Goal: Task Accomplishment & Management: Use online tool/utility

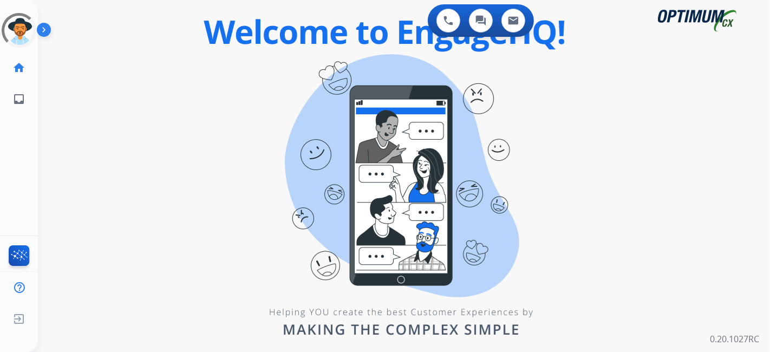
click at [296, 86] on div "swap_horiz Break voice bridge close_fullscreen Connect 3-Way Call merge_type Se…" at bounding box center [391, 65] width 707 height 52
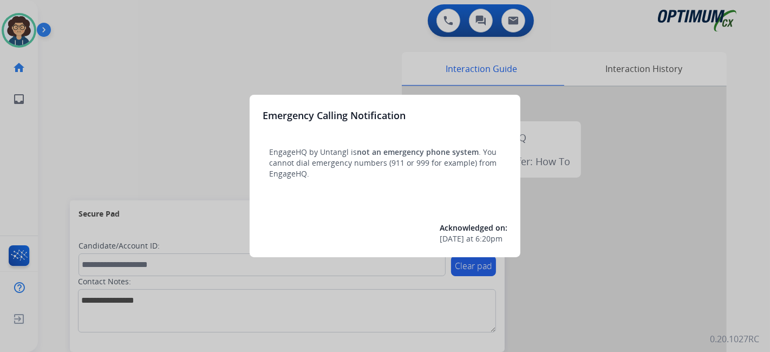
click at [86, 166] on div at bounding box center [385, 176] width 770 height 352
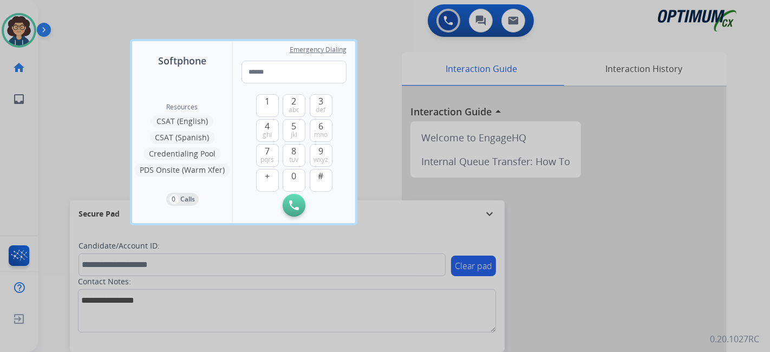
click at [61, 164] on div at bounding box center [385, 176] width 770 height 352
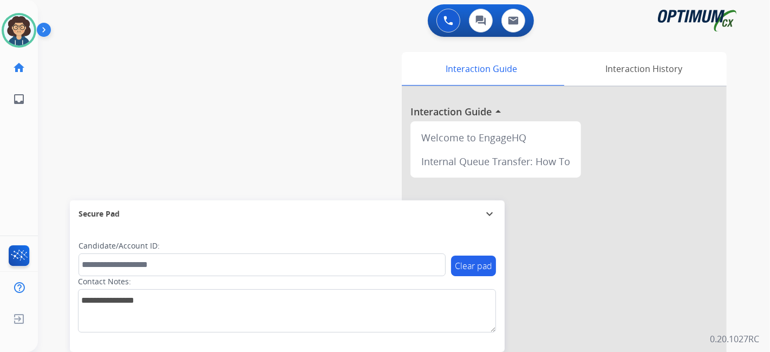
click at [358, 146] on div "Interaction Guide Interaction History Interaction Guide arrow_drop_up Welcome t…" at bounding box center [525, 271] width 404 height 439
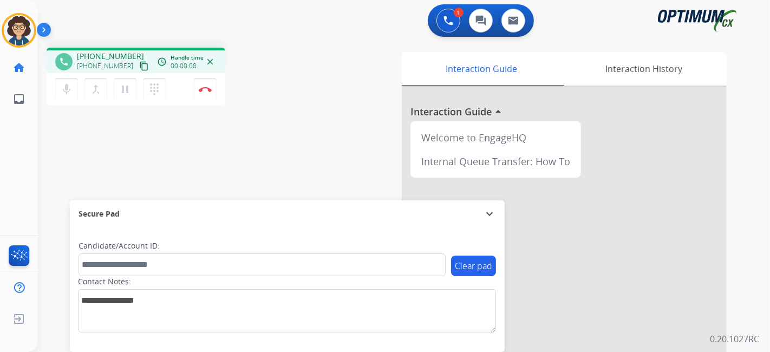
click at [139, 65] on mat-icon "content_copy" at bounding box center [144, 66] width 10 height 10
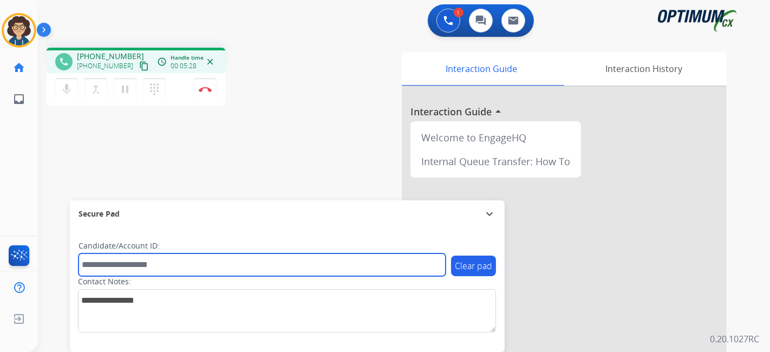
click at [132, 261] on input "text" at bounding box center [262, 265] width 367 height 23
paste input "*******"
type input "*******"
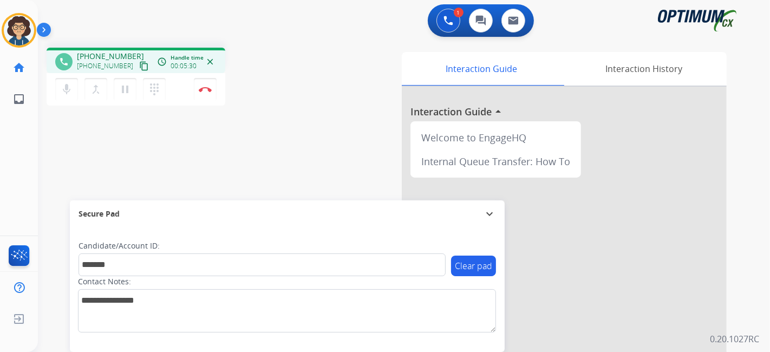
click at [254, 146] on div "phone [PHONE_NUMBER] [PHONE_NUMBER] content_copy access_time Call metrics Queue…" at bounding box center [391, 265] width 707 height 452
drag, startPoint x: 288, startPoint y: 165, endPoint x: 275, endPoint y: 165, distance: 13.0
click at [288, 165] on div "phone [PHONE_NUMBER] [PHONE_NUMBER] content_copy access_time Call metrics Queue…" at bounding box center [391, 265] width 707 height 452
click at [205, 87] on img at bounding box center [205, 89] width 13 height 5
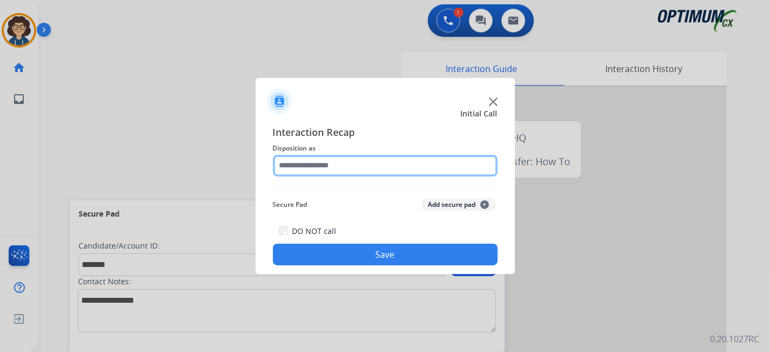
click at [385, 175] on input "text" at bounding box center [385, 166] width 225 height 22
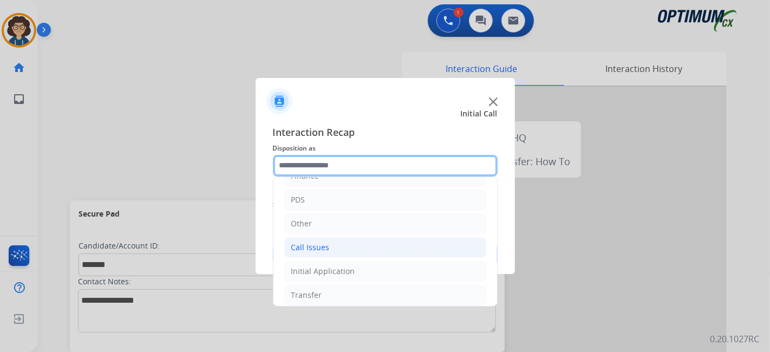
scroll to position [71, 0]
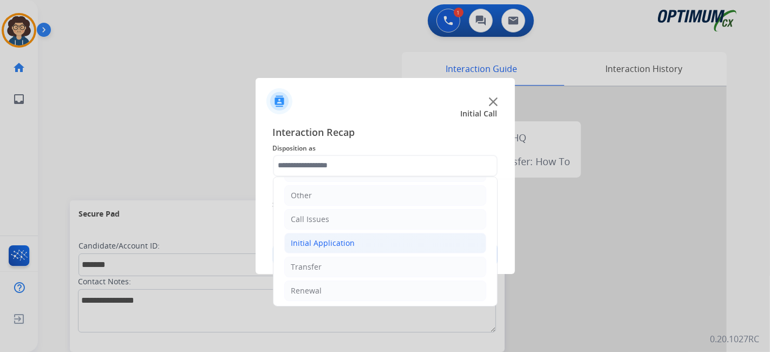
click at [375, 245] on li "Initial Application" at bounding box center [385, 243] width 202 height 21
click at [381, 243] on li "Initial Application" at bounding box center [385, 243] width 202 height 21
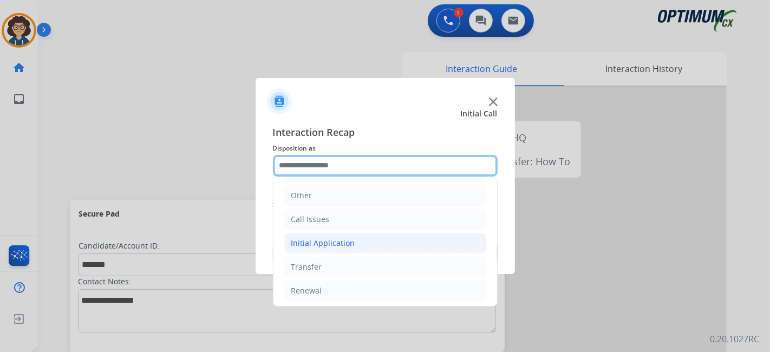
scroll to position [0, 0]
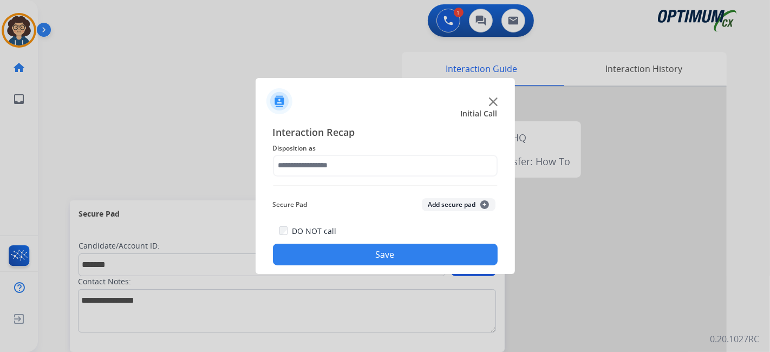
click at [376, 243] on div "DO NOT call Save" at bounding box center [385, 244] width 225 height 41
click at [432, 210] on button "Add secure pad +" at bounding box center [459, 204] width 74 height 13
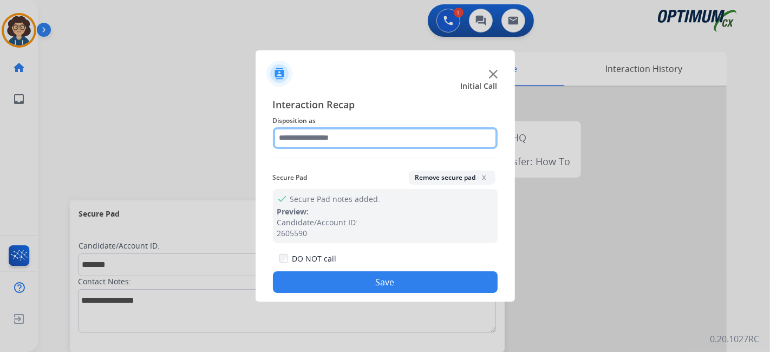
click at [414, 133] on input "text" at bounding box center [385, 138] width 225 height 22
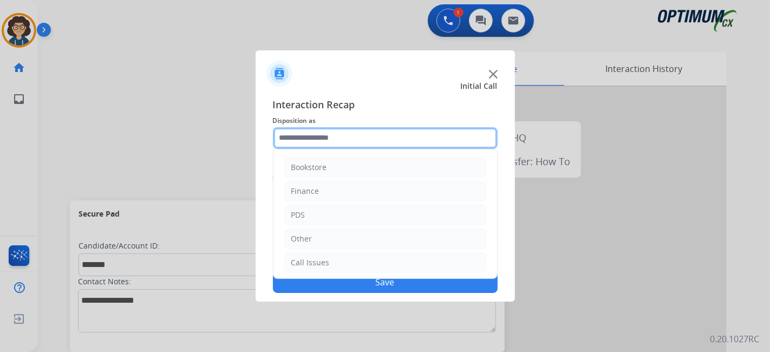
scroll to position [37, 0]
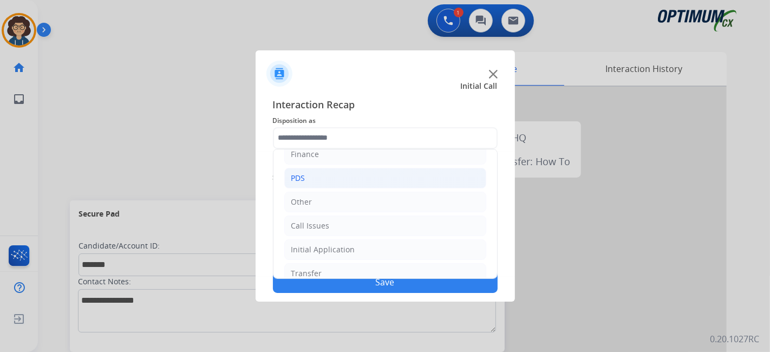
click at [412, 186] on li "PDS" at bounding box center [385, 178] width 202 height 21
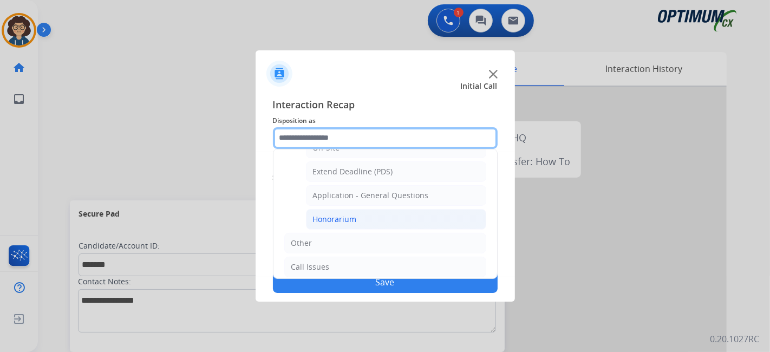
scroll to position [304, 0]
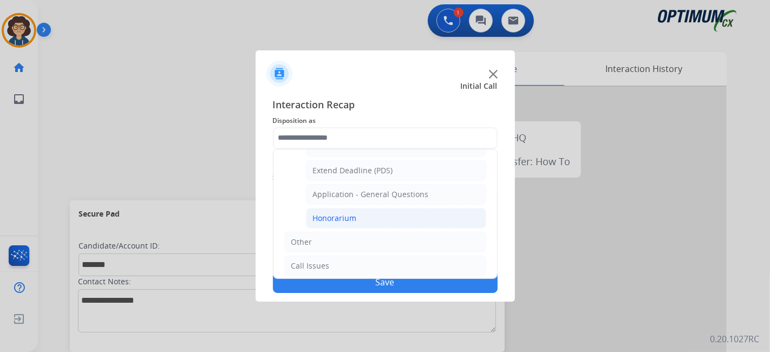
click at [439, 208] on li "Honorarium" at bounding box center [396, 218] width 180 height 21
type input "**********"
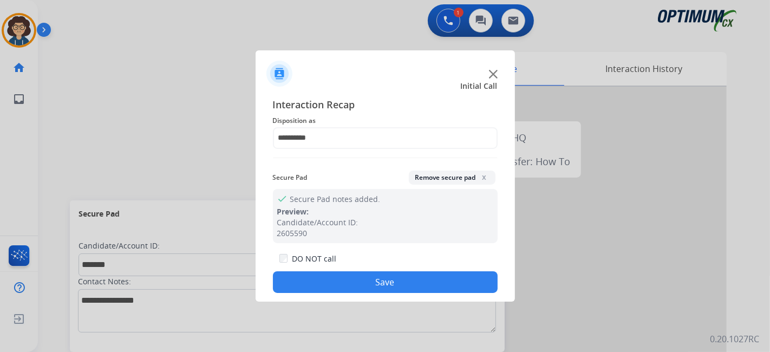
click at [387, 288] on button "Save" at bounding box center [385, 282] width 225 height 22
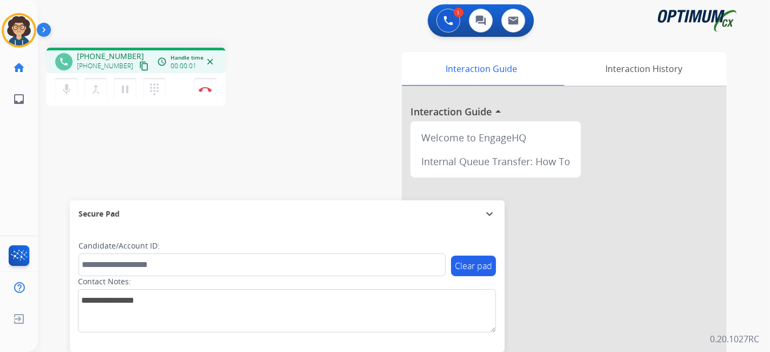
click at [139, 68] on mat-icon "content_copy" at bounding box center [144, 66] width 10 height 10
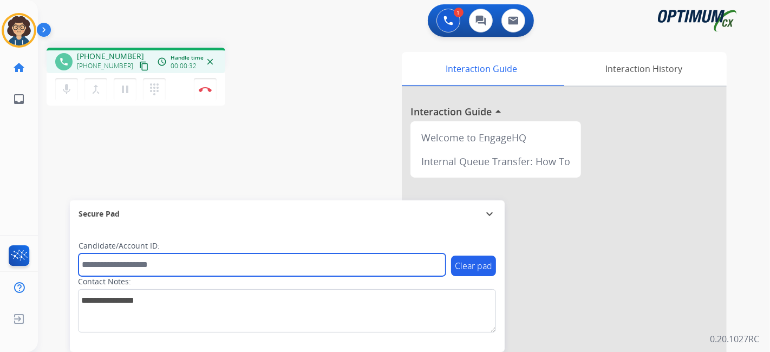
click at [173, 257] on input "text" at bounding box center [262, 265] width 367 height 23
paste input "*******"
type input "*******"
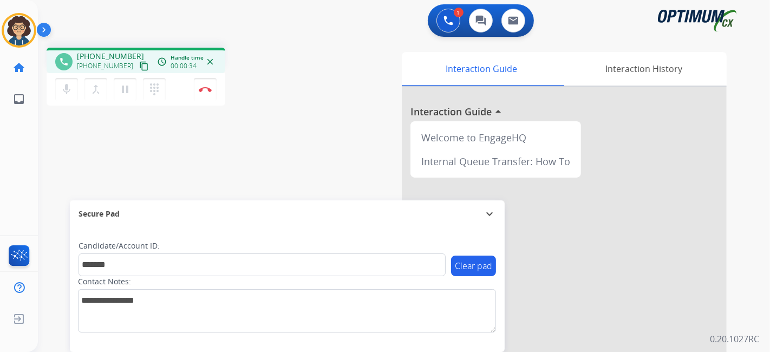
click at [258, 157] on div "phone [PHONE_NUMBER] [PHONE_NUMBER] content_copy access_time Call metrics Queue…" at bounding box center [391, 265] width 707 height 452
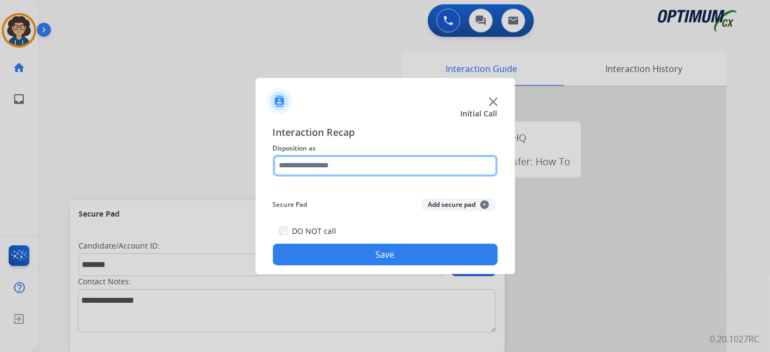
click at [355, 166] on input "text" at bounding box center [385, 166] width 225 height 22
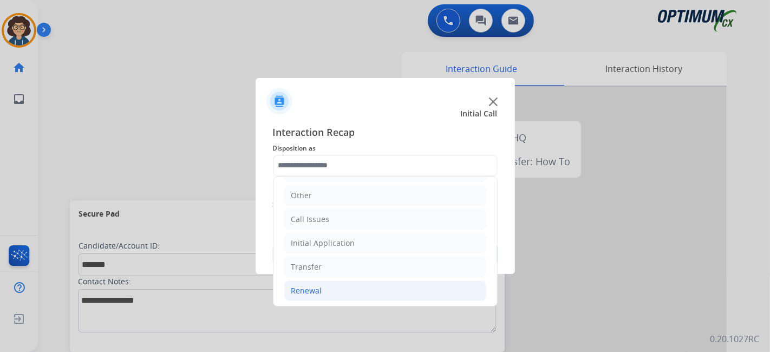
click at [362, 281] on li "Renewal" at bounding box center [385, 291] width 202 height 21
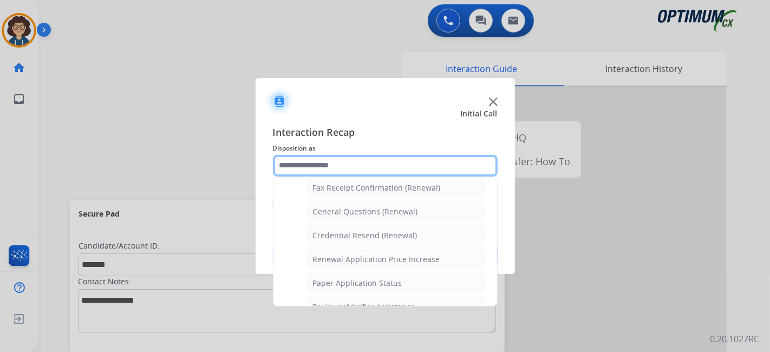
scroll to position [280, 0]
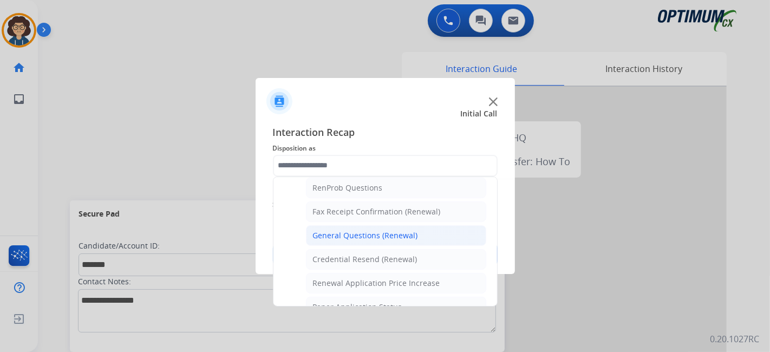
click at [424, 235] on li "General Questions (Renewal)" at bounding box center [396, 235] width 180 height 21
type input "**********"
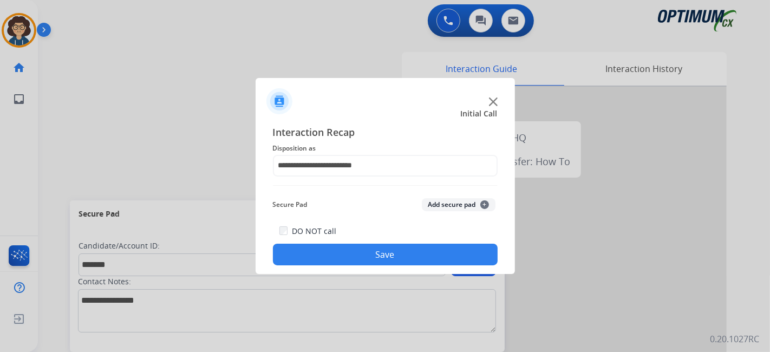
click at [442, 210] on button "Add secure pad +" at bounding box center [459, 204] width 74 height 13
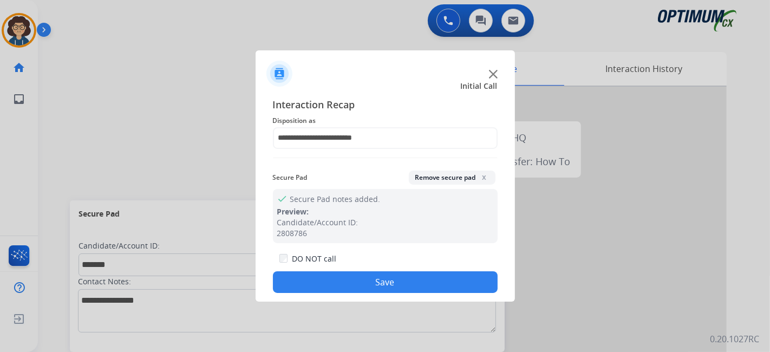
click at [420, 277] on button "Save" at bounding box center [385, 282] width 225 height 22
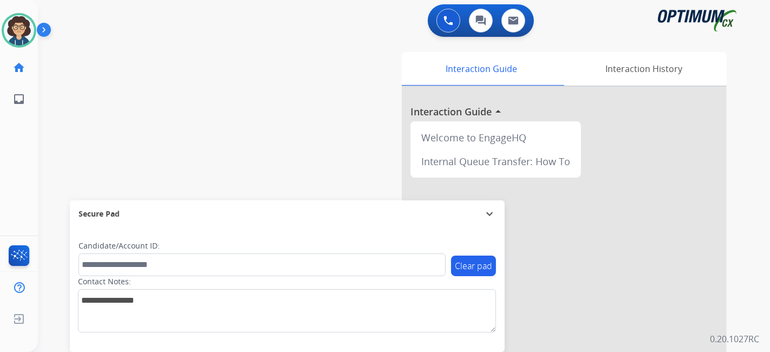
click at [216, 137] on div "swap_horiz Break voice bridge close_fullscreen Connect 3-Way Call merge_type Se…" at bounding box center [391, 265] width 707 height 452
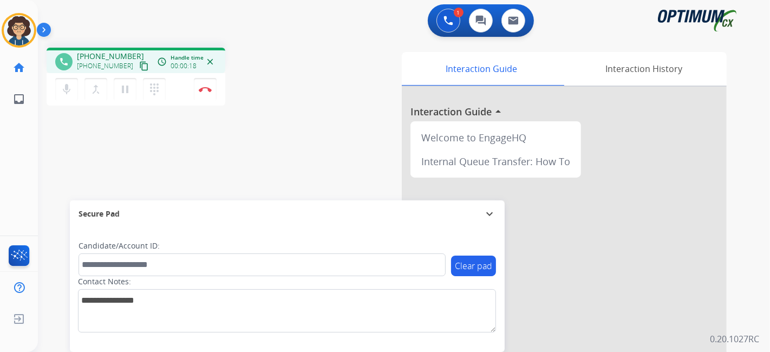
click at [139, 66] on mat-icon "content_copy" at bounding box center [144, 66] width 10 height 10
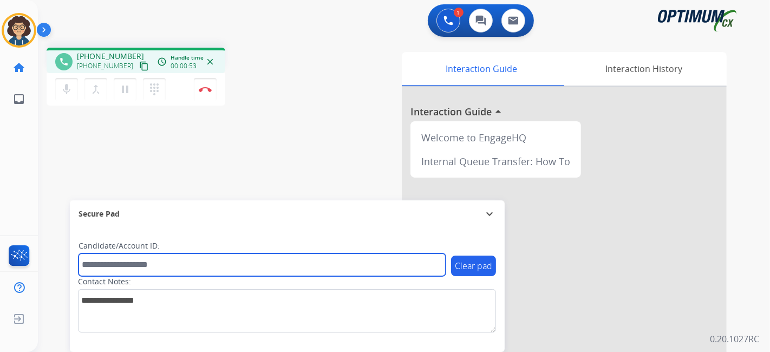
click at [187, 267] on input "text" at bounding box center [262, 265] width 367 height 23
paste input "*******"
type input "*******"
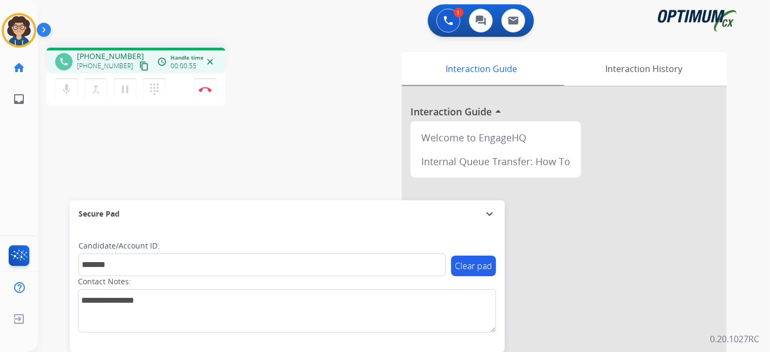
drag, startPoint x: 259, startPoint y: 152, endPoint x: 412, endPoint y: 17, distance: 203.5
click at [260, 151] on div "phone [PHONE_NUMBER] [PHONE_NUMBER] content_copy access_time Call metrics Queue…" at bounding box center [391, 265] width 707 height 452
click at [207, 92] on img at bounding box center [205, 89] width 13 height 5
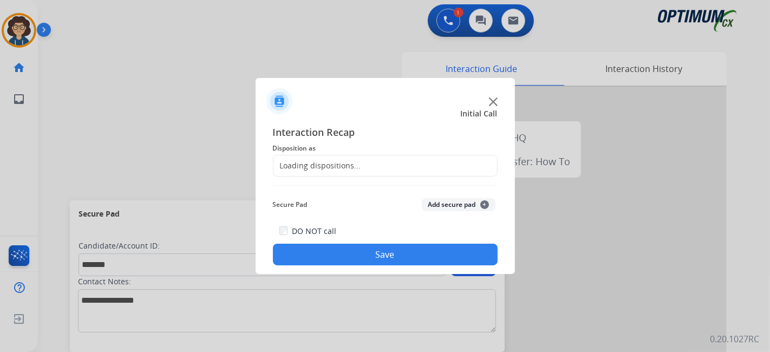
click at [375, 158] on div "Loading dispositions..." at bounding box center [385, 166] width 225 height 22
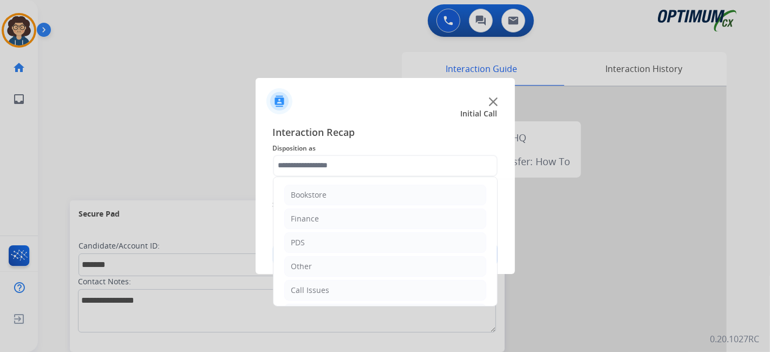
click at [375, 171] on input "text" at bounding box center [385, 166] width 225 height 22
click at [345, 287] on li "Renewal" at bounding box center [385, 291] width 202 height 21
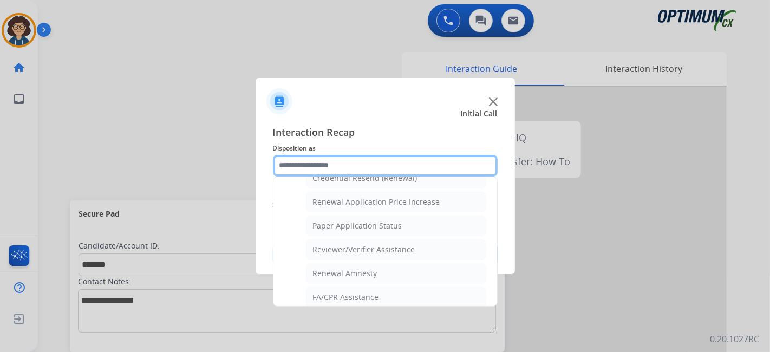
scroll to position [255, 0]
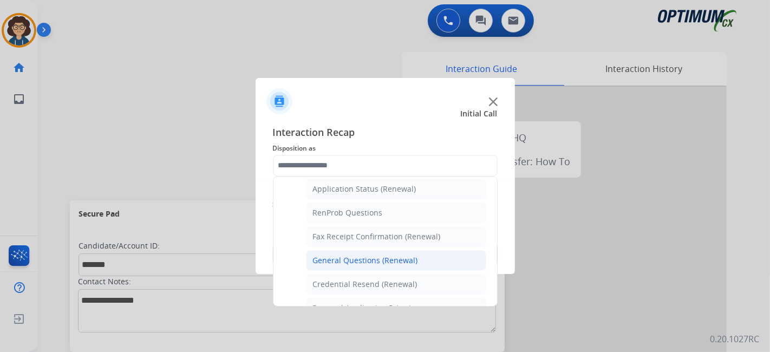
click at [427, 254] on li "General Questions (Renewal)" at bounding box center [396, 260] width 180 height 21
type input "**********"
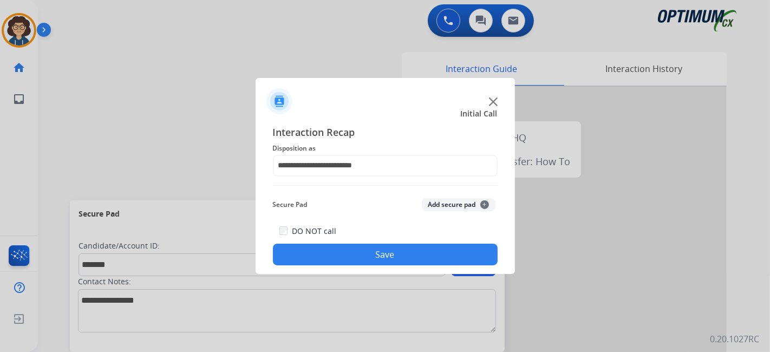
click at [461, 209] on button "Add secure pad +" at bounding box center [459, 204] width 74 height 13
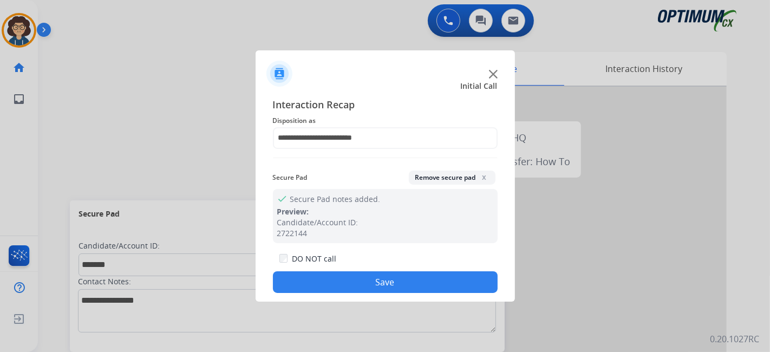
click at [409, 283] on button "Save" at bounding box center [385, 282] width 225 height 22
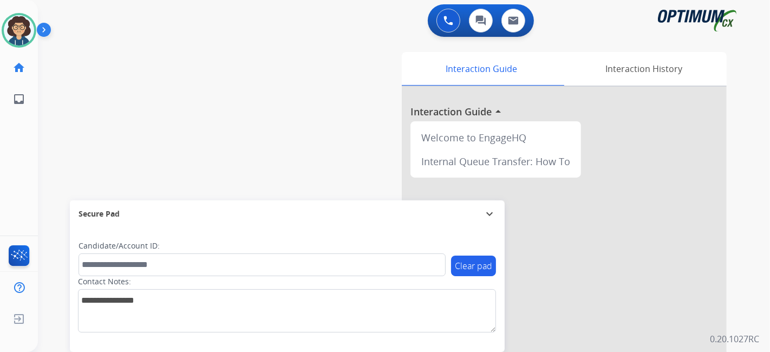
click at [270, 159] on div "swap_horiz Break voice bridge close_fullscreen Connect 3-Way Call merge_type Se…" at bounding box center [391, 265] width 707 height 452
click at [13, 33] on img at bounding box center [19, 30] width 30 height 30
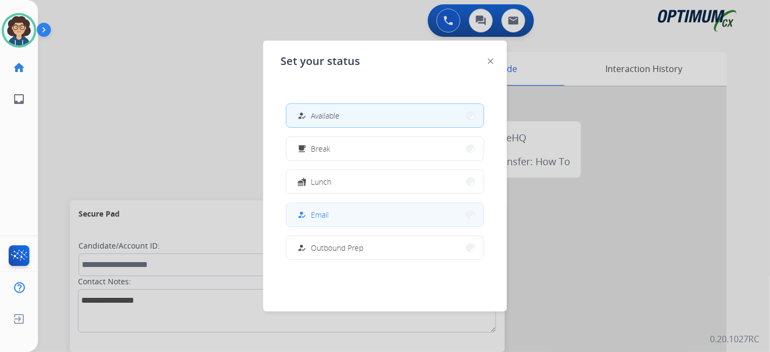
click at [342, 206] on button "how_to_reg Email" at bounding box center [385, 214] width 197 height 23
